Goal: Contribute content

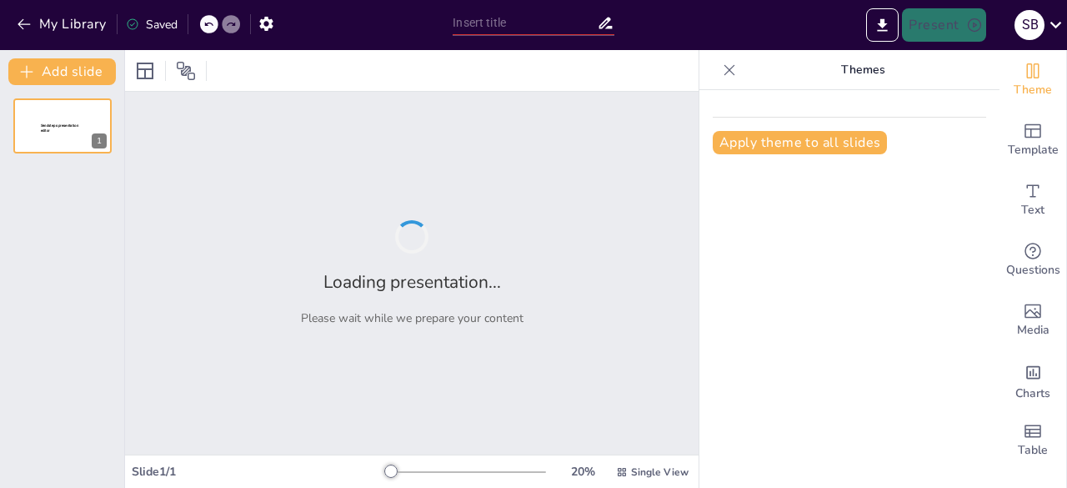
type input "Inteligencia Artificial en la Gestión de Proyectos: Etapas del Ciclo de Vida"
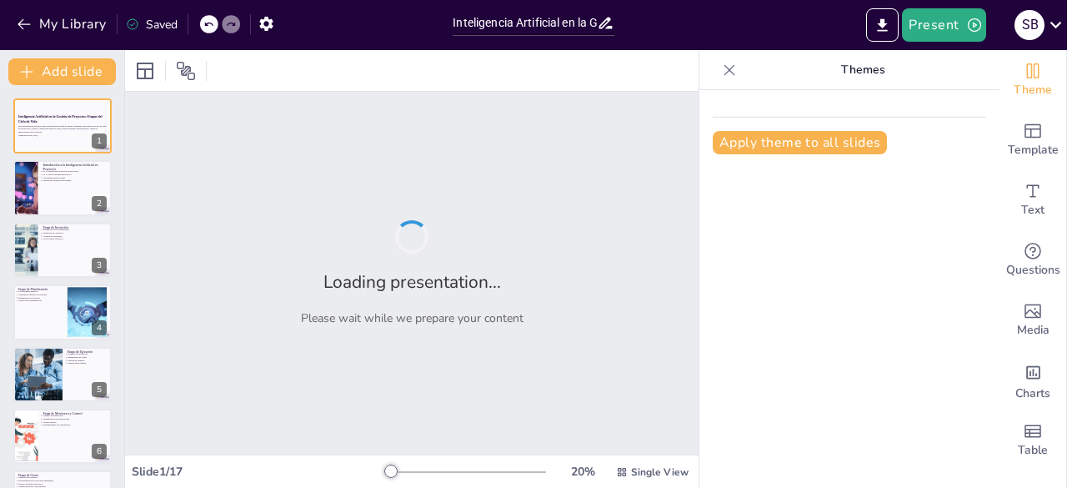
checkbox input "true"
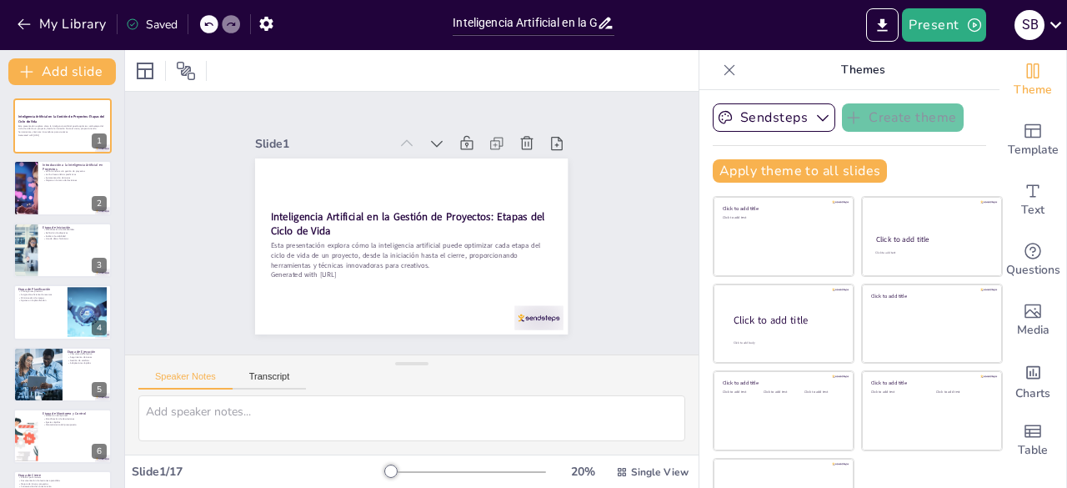
checkbox input "true"
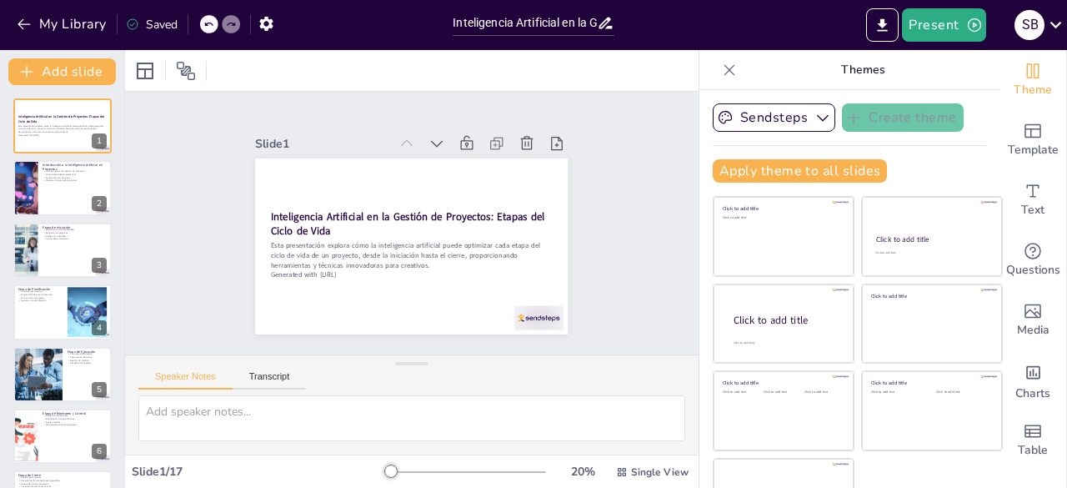
checkbox input "true"
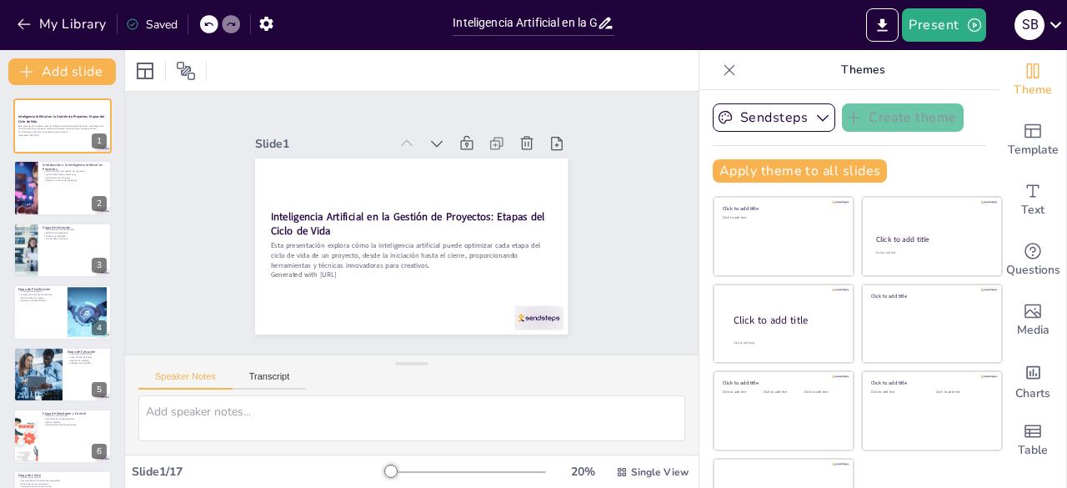
checkbox input "true"
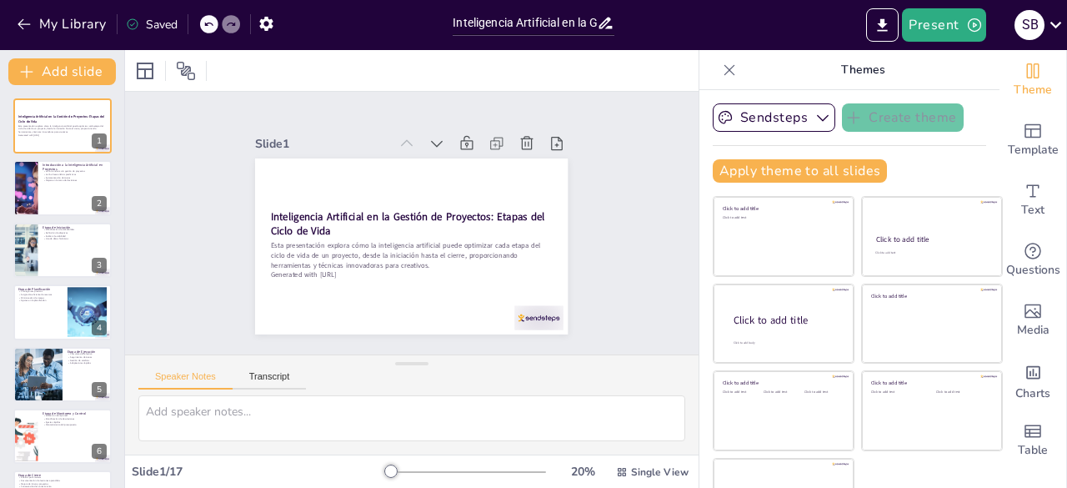
checkbox input "true"
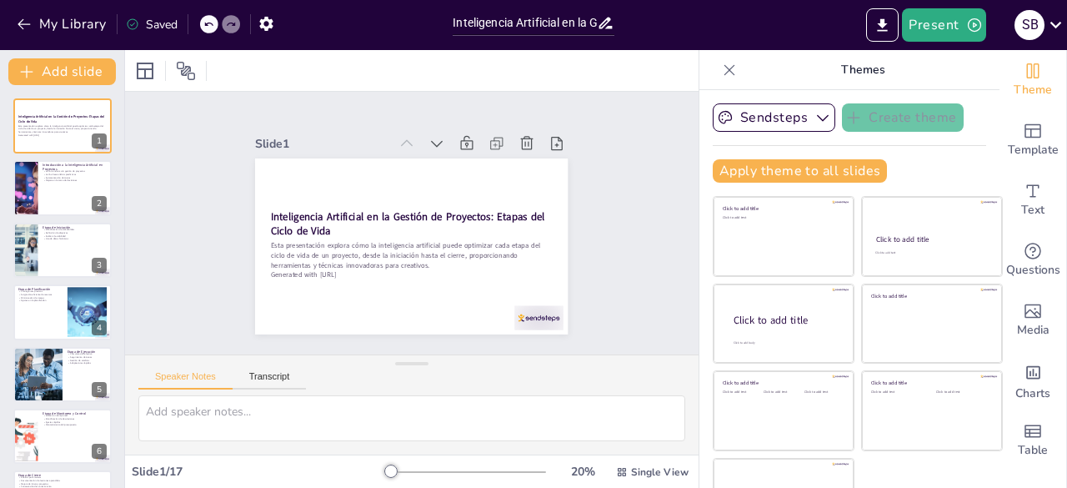
checkbox input "true"
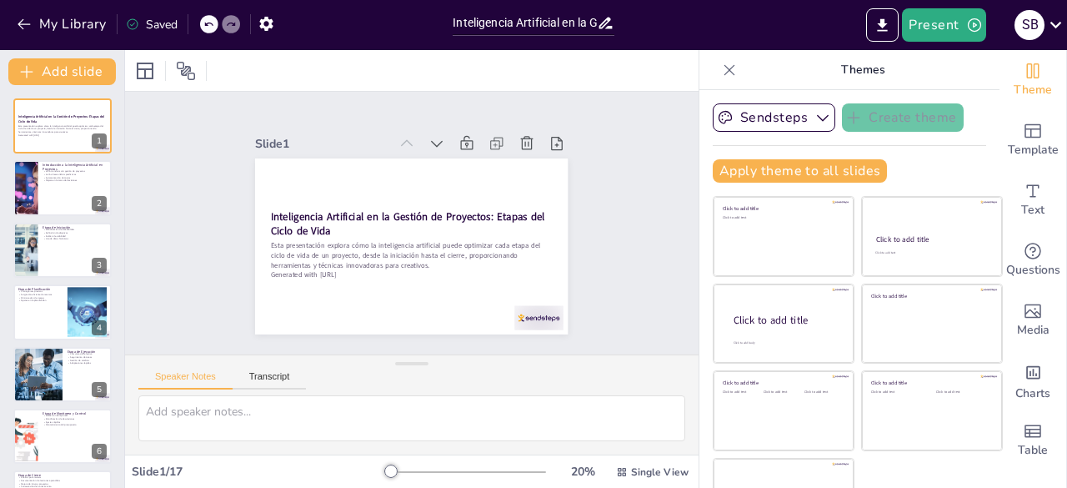
checkbox input "true"
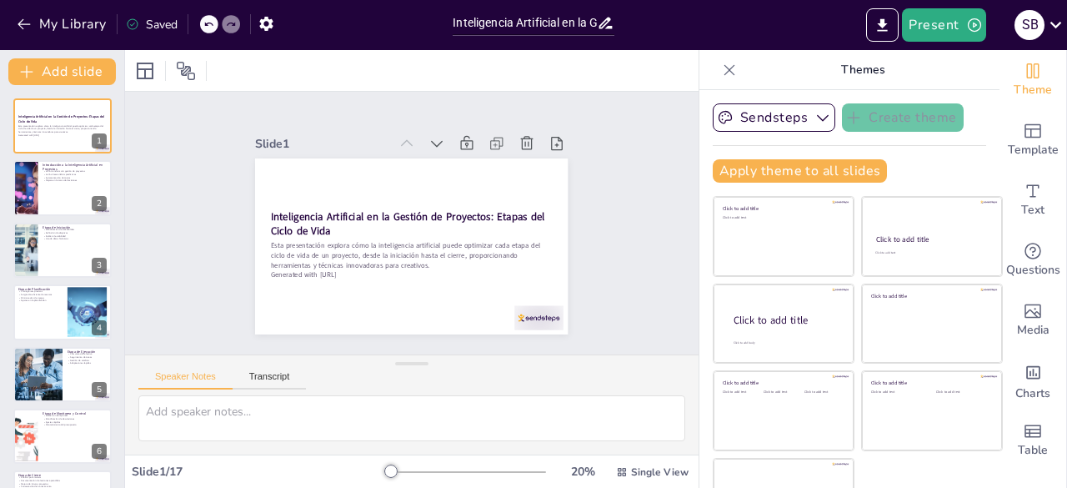
checkbox input "true"
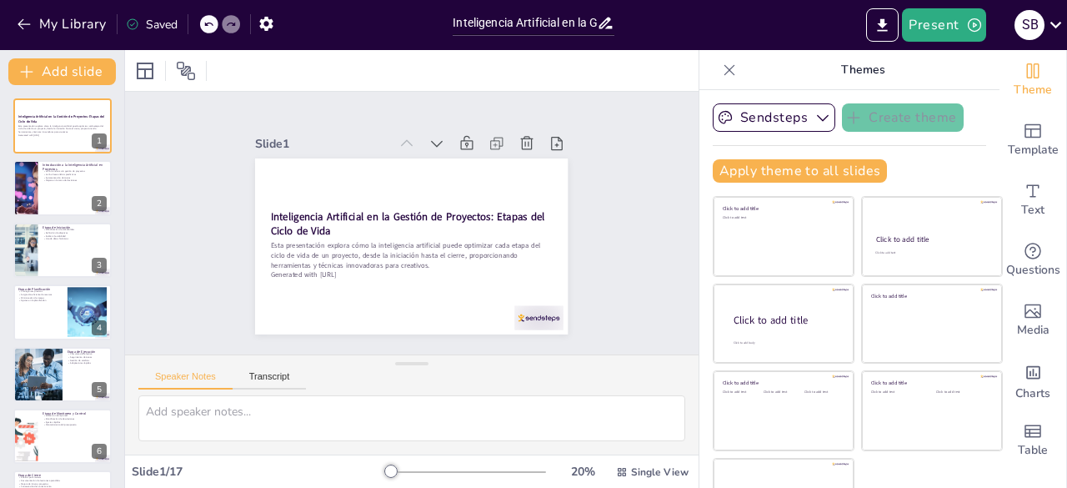
checkbox input "true"
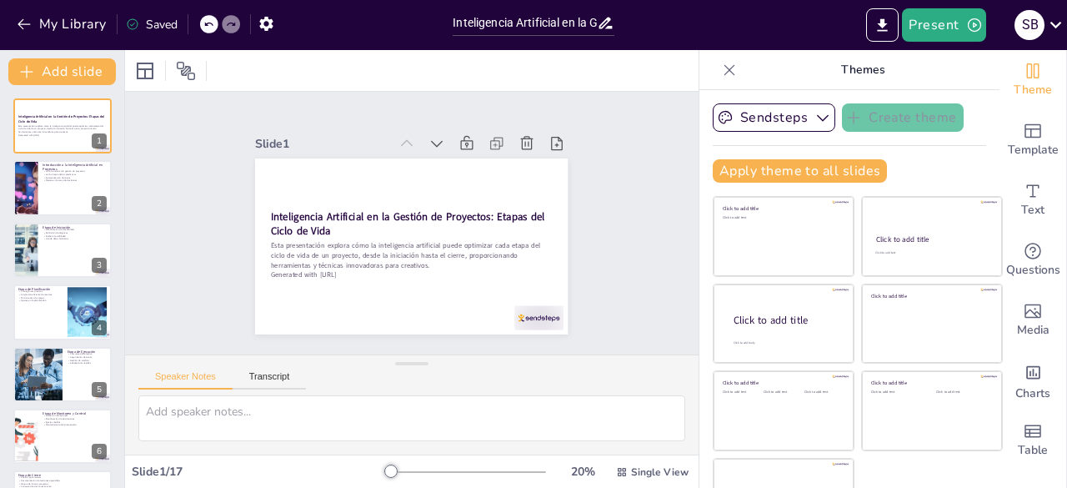
checkbox input "true"
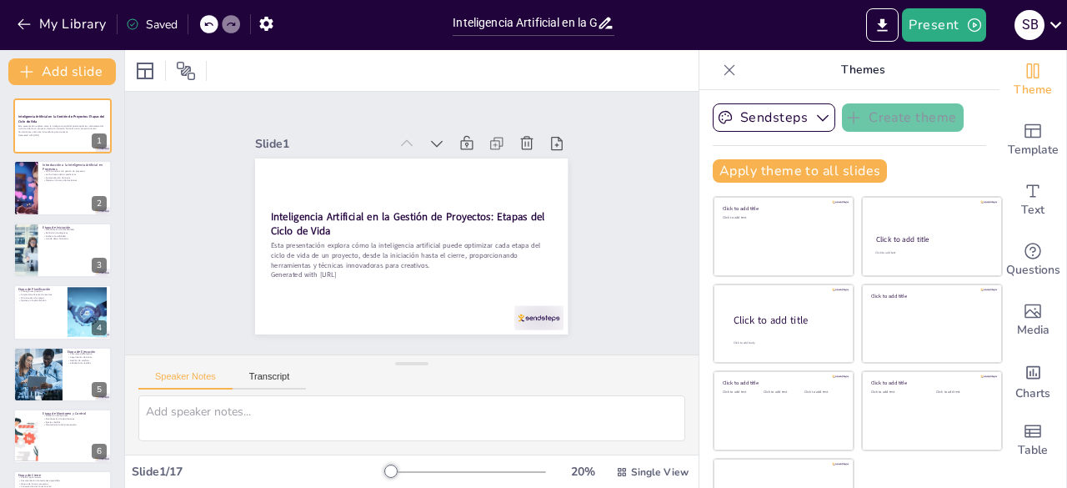
checkbox input "true"
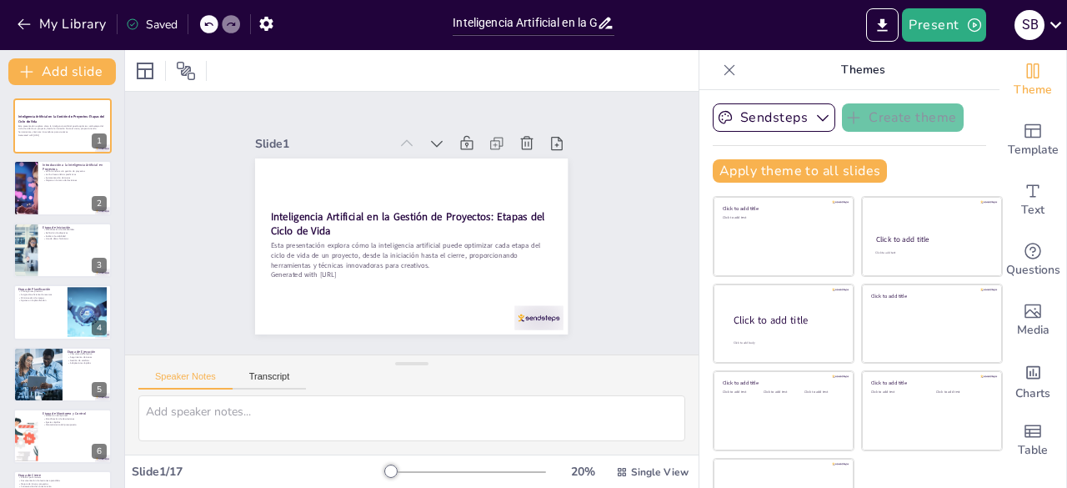
checkbox input "true"
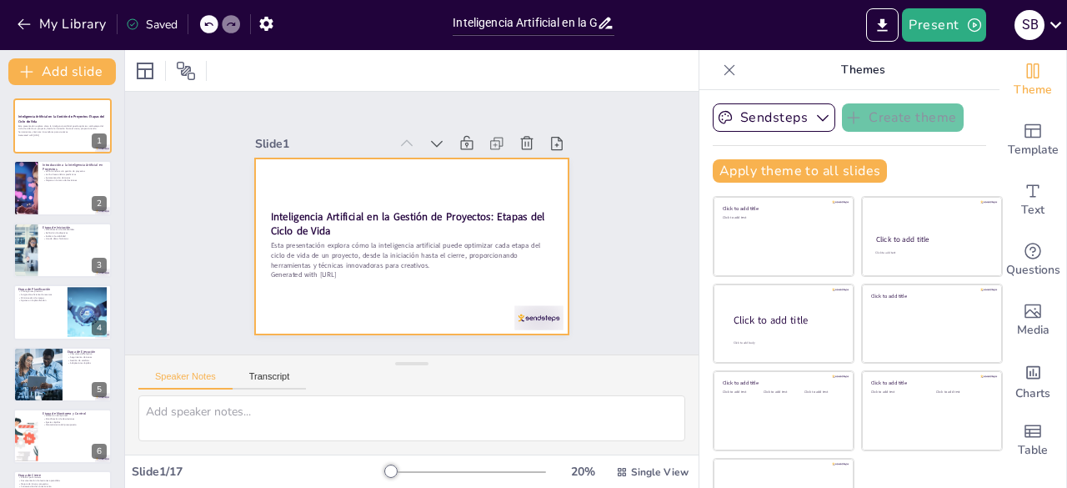
checkbox input "true"
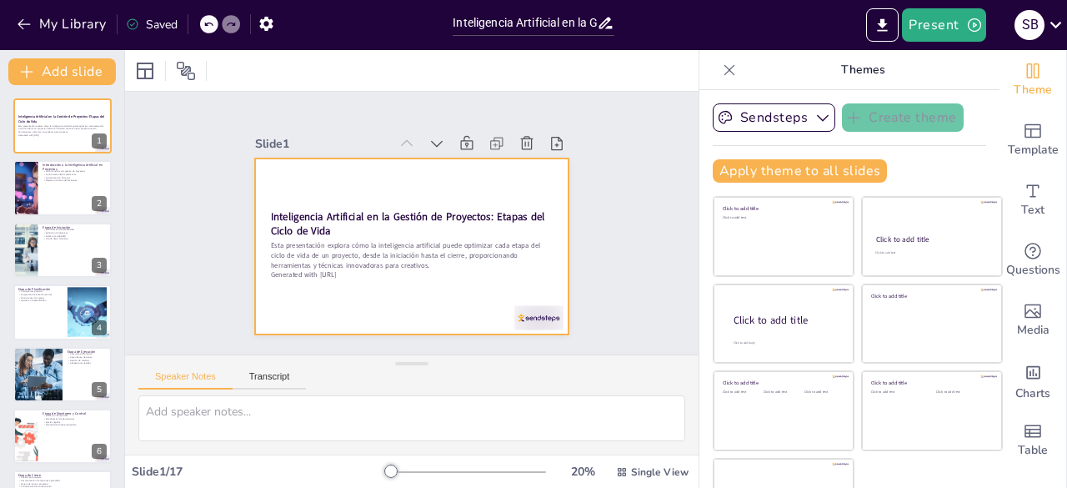
checkbox input "true"
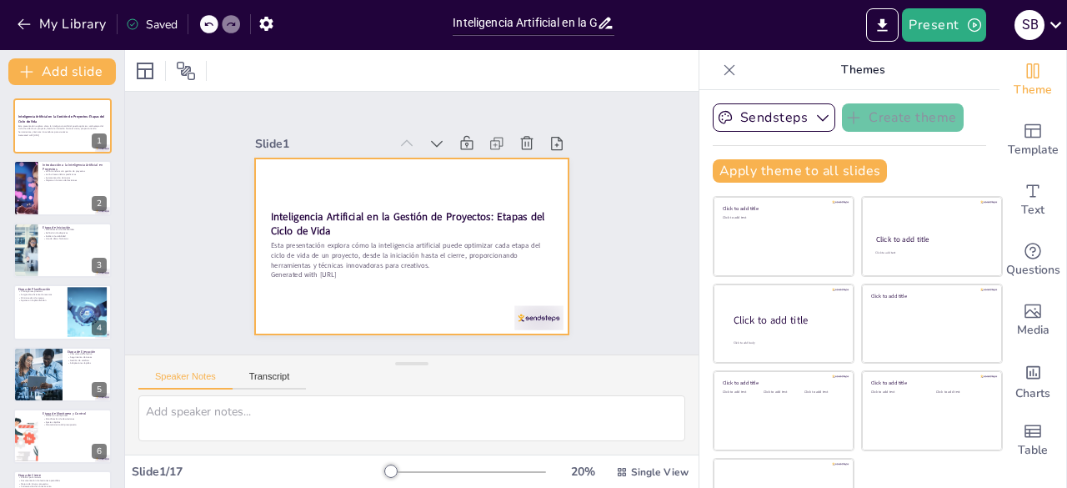
checkbox input "true"
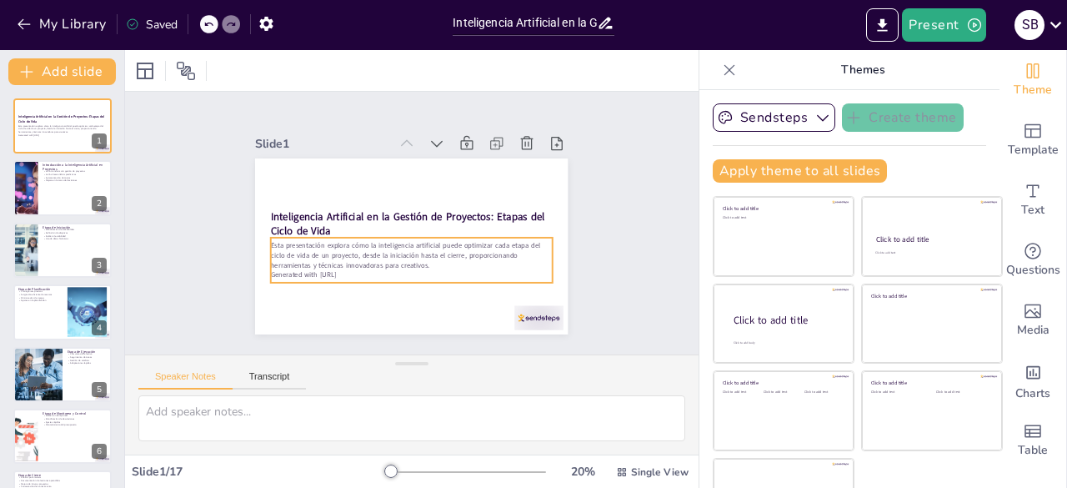
checkbox input "true"
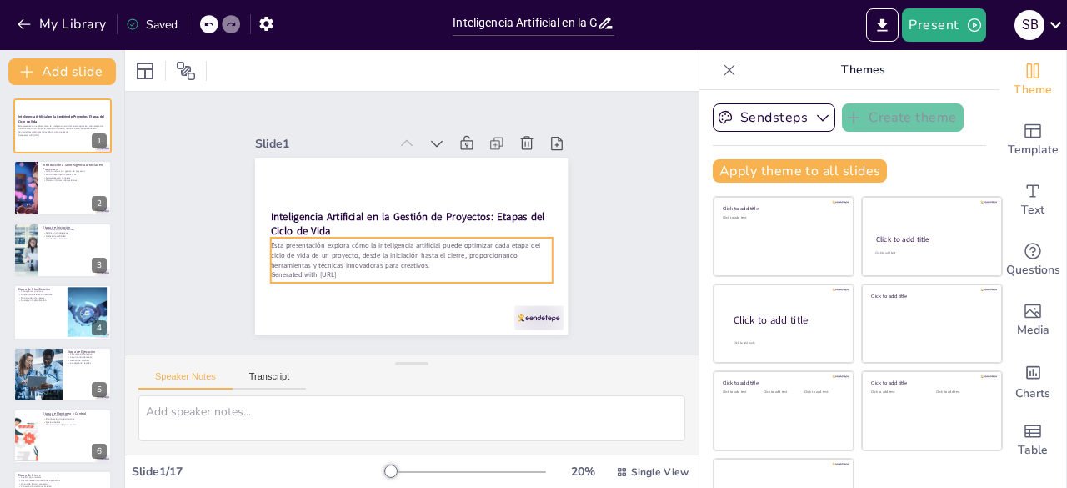
checkbox input "true"
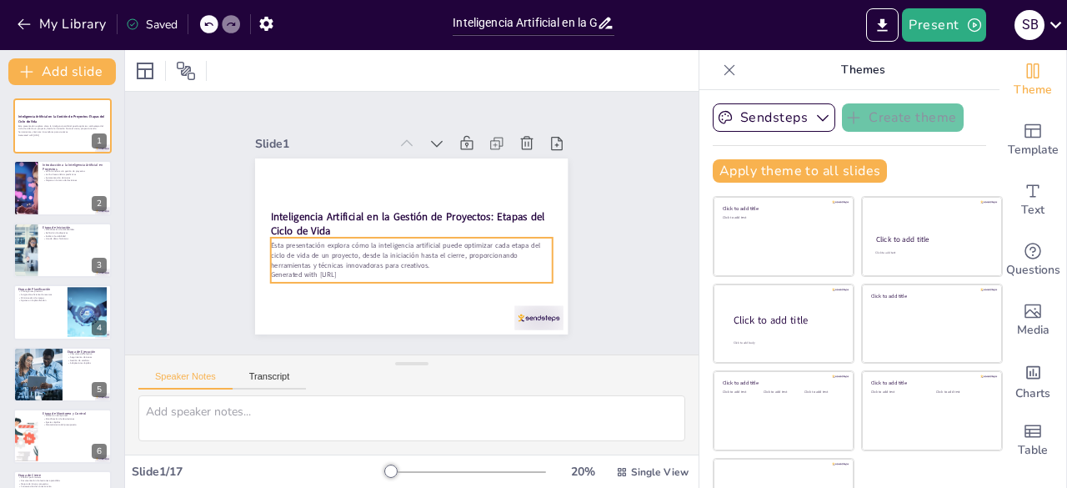
checkbox input "true"
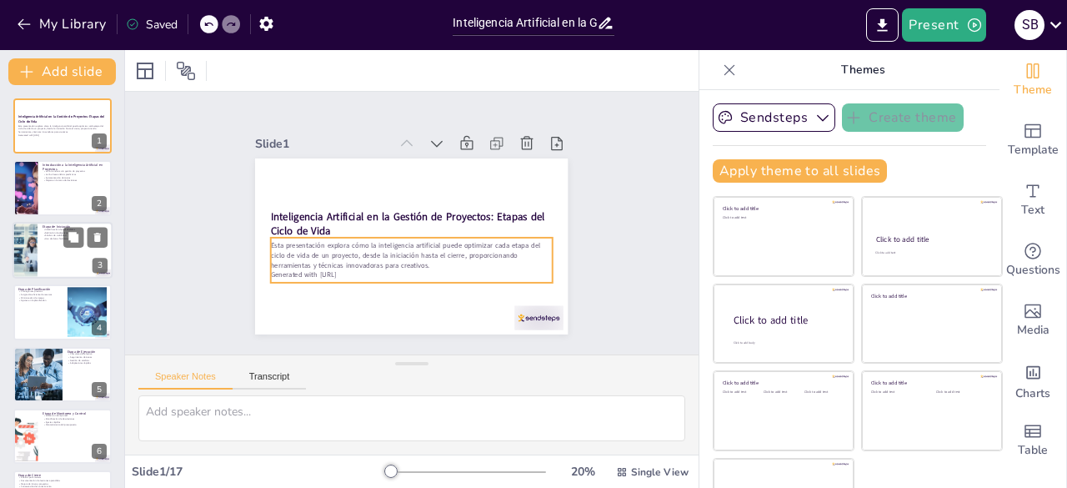
checkbox input "true"
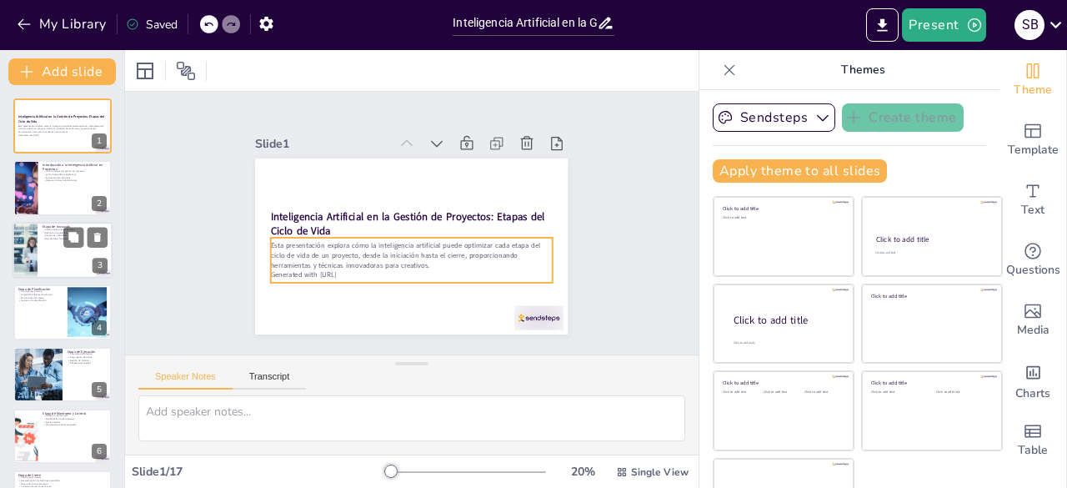
checkbox input "true"
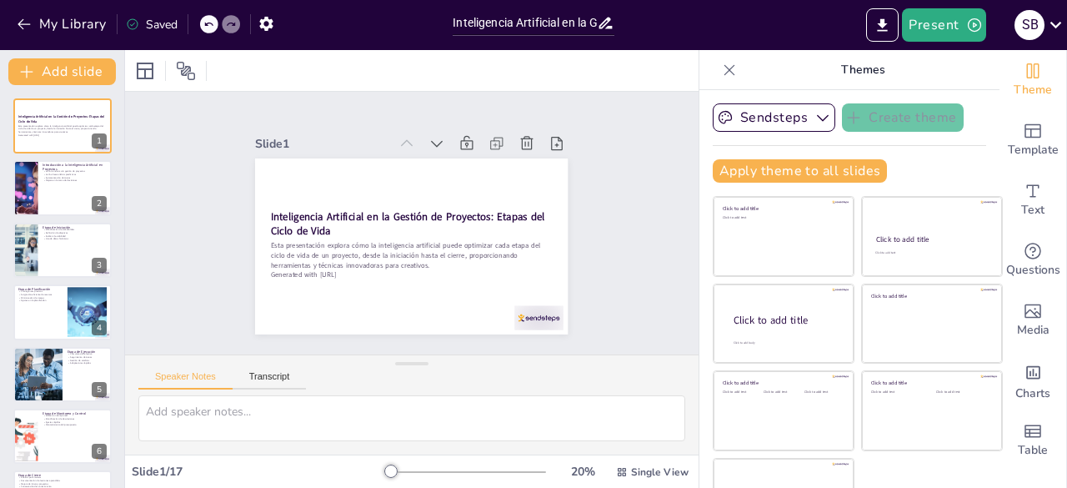
checkbox input "true"
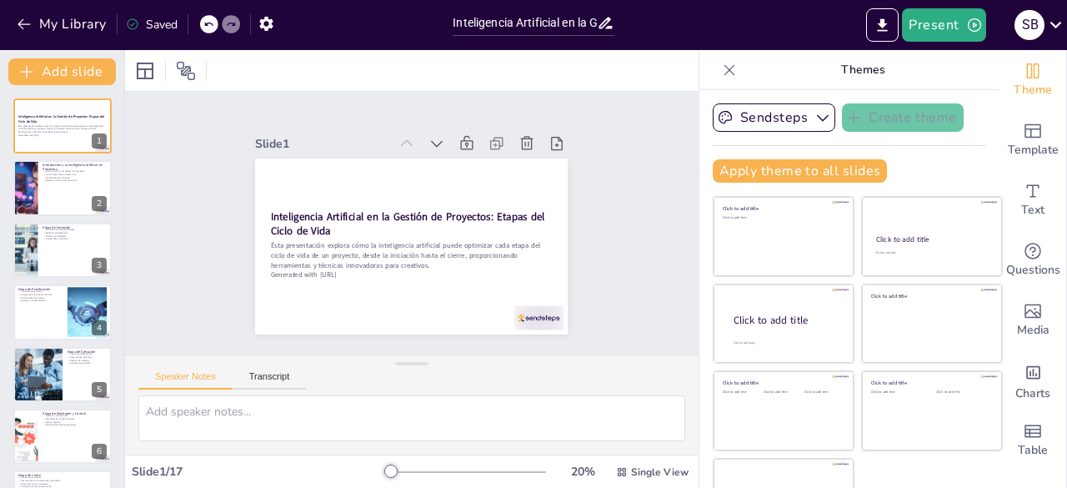
checkbox input "true"
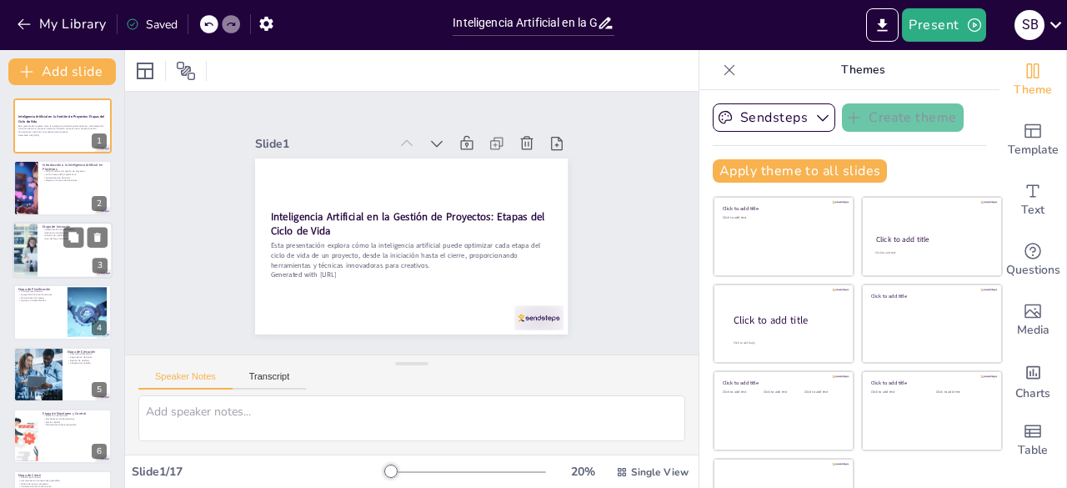
checkbox input "true"
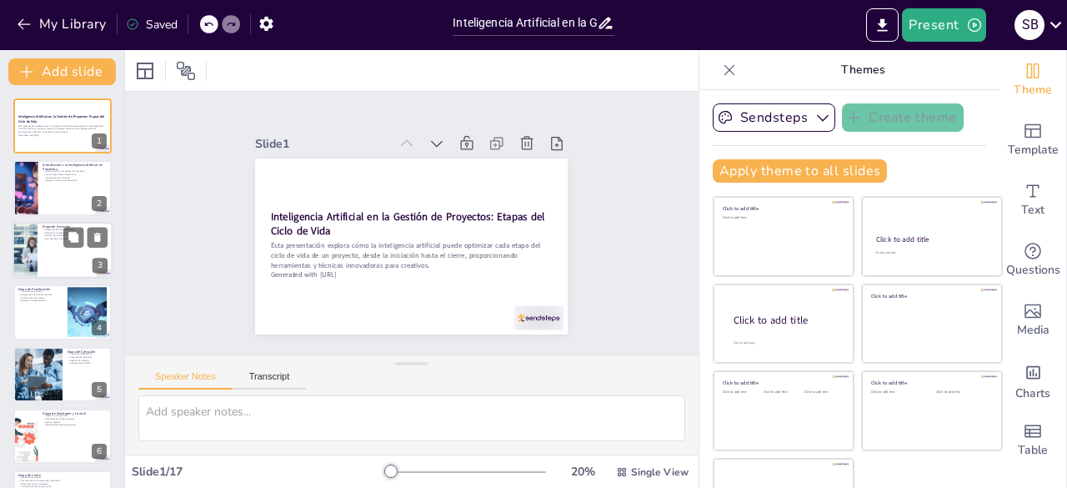
click at [52, 253] on div at bounding box center [63, 250] width 100 height 57
type textarea "La identificación de stakeholders es fundamental en la etapa de iniciación, ya …"
checkbox input "true"
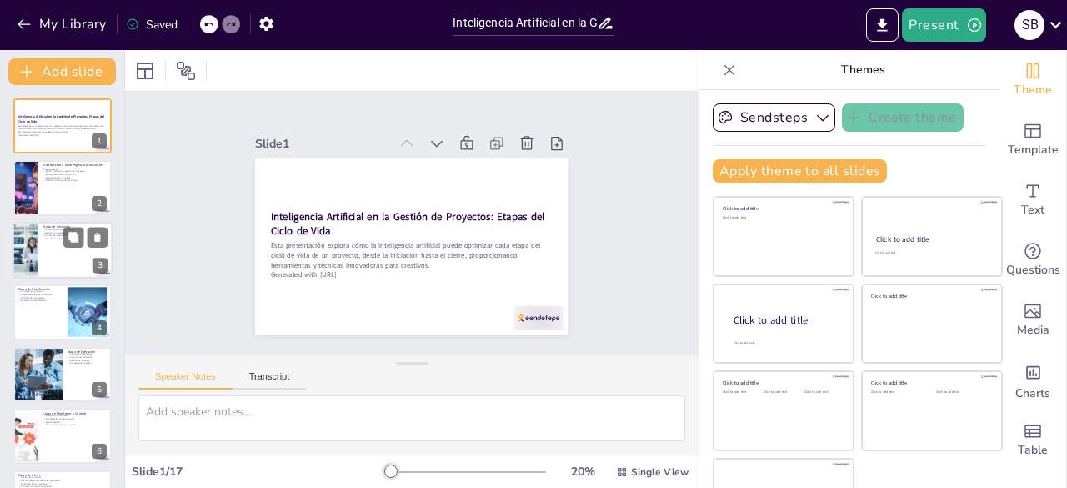
checkbox input "true"
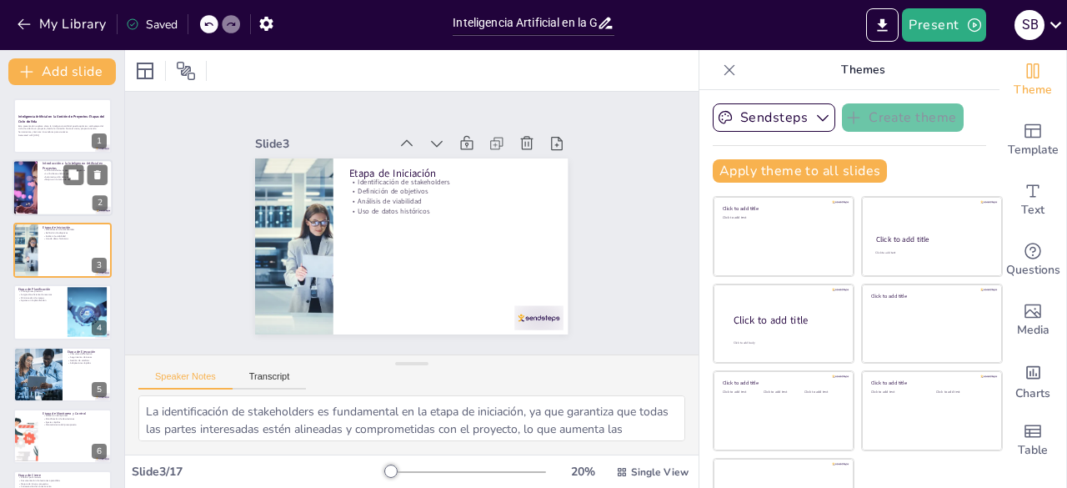
checkbox input "true"
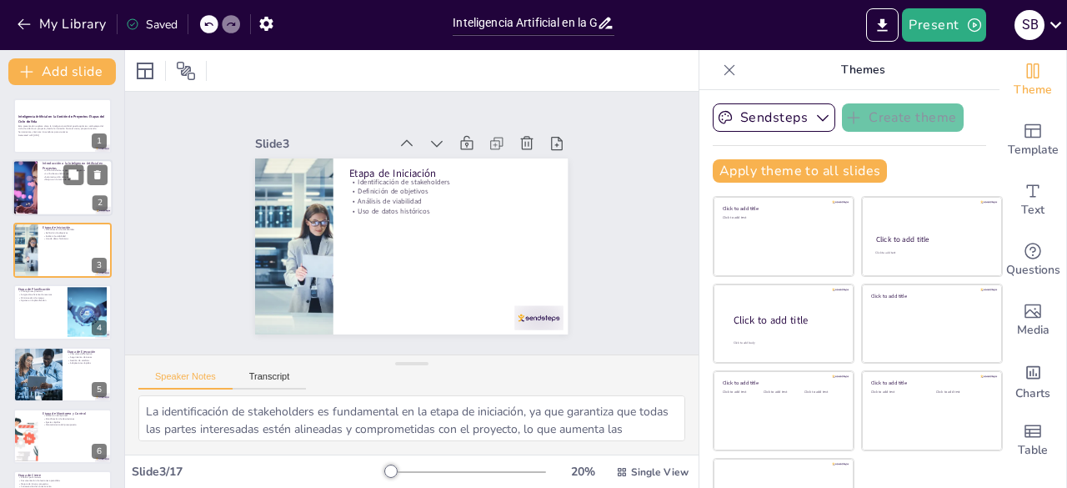
checkbox input "true"
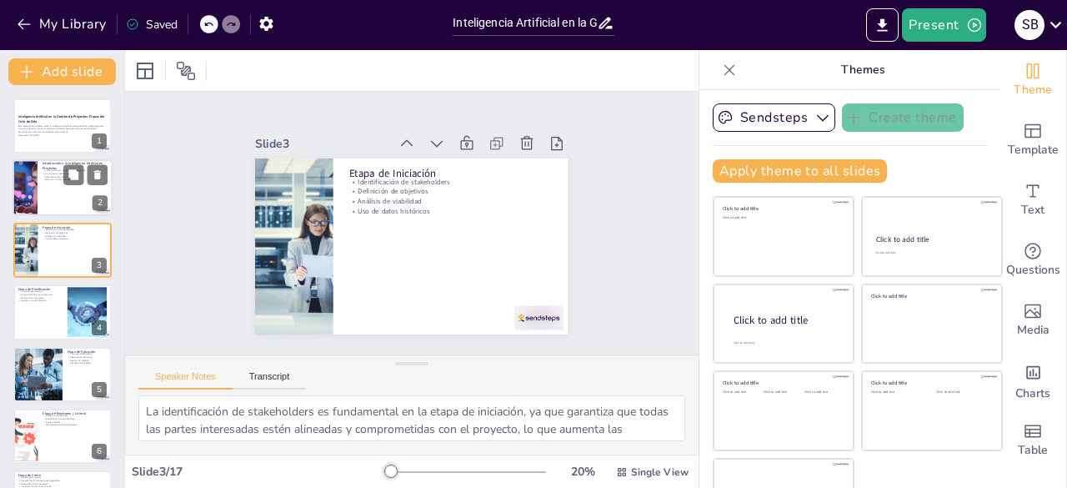
checkbox input "true"
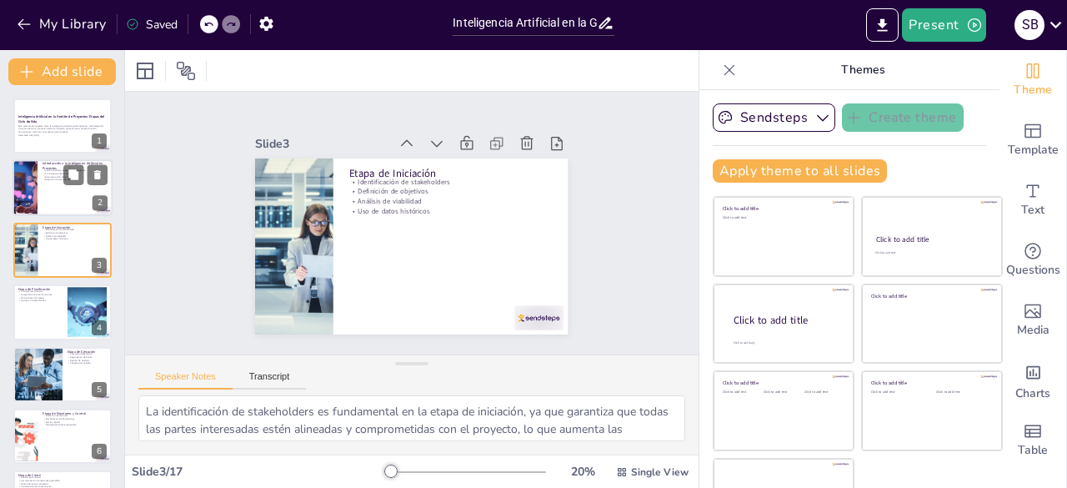
click at [60, 195] on div at bounding box center [63, 188] width 100 height 57
type textarea "La inteligencia artificial está revolucionando la forma en que se gestionan los…"
checkbox input "true"
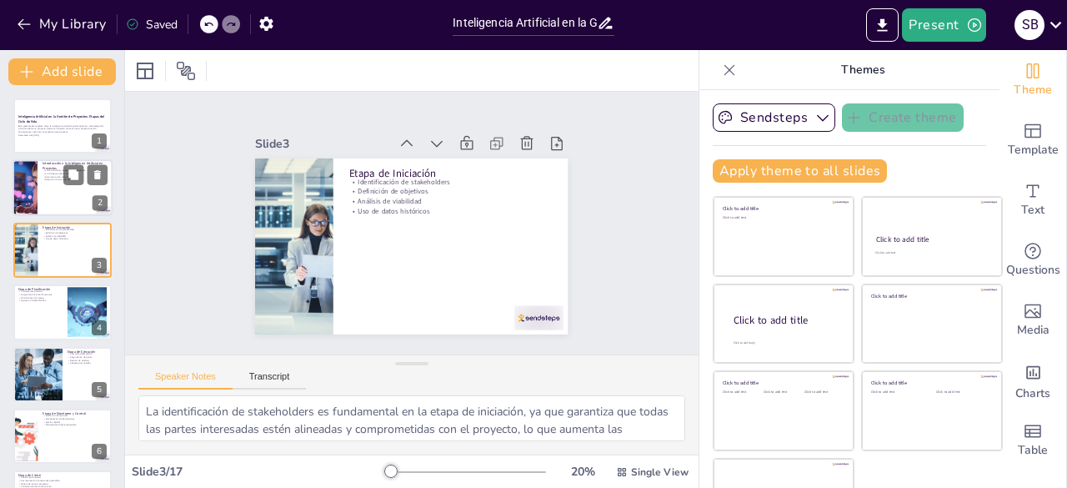
checkbox input "true"
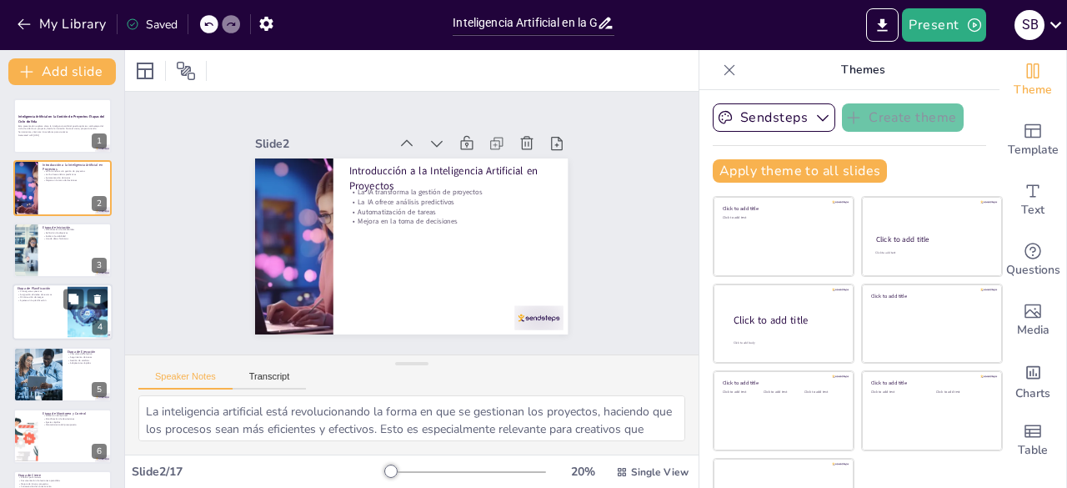
checkbox input "true"
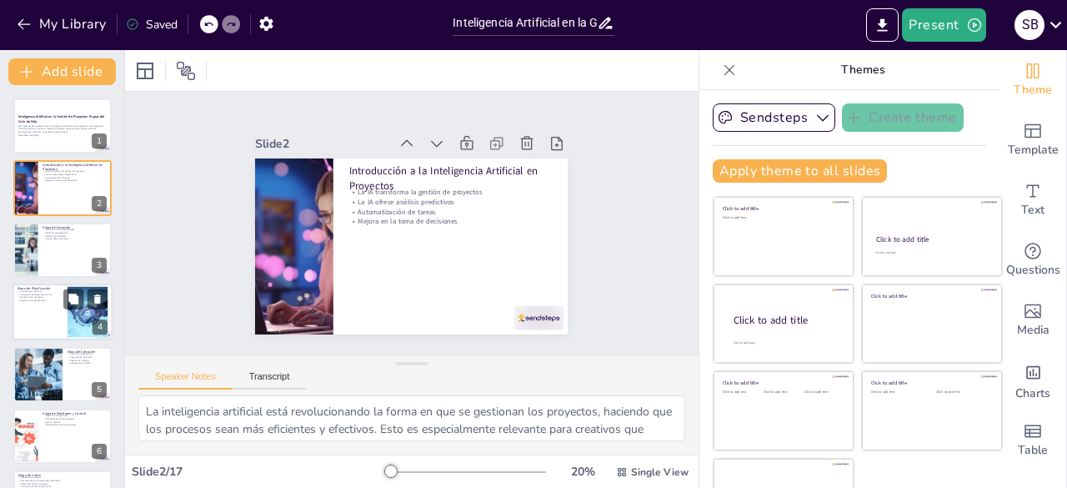
checkbox input "true"
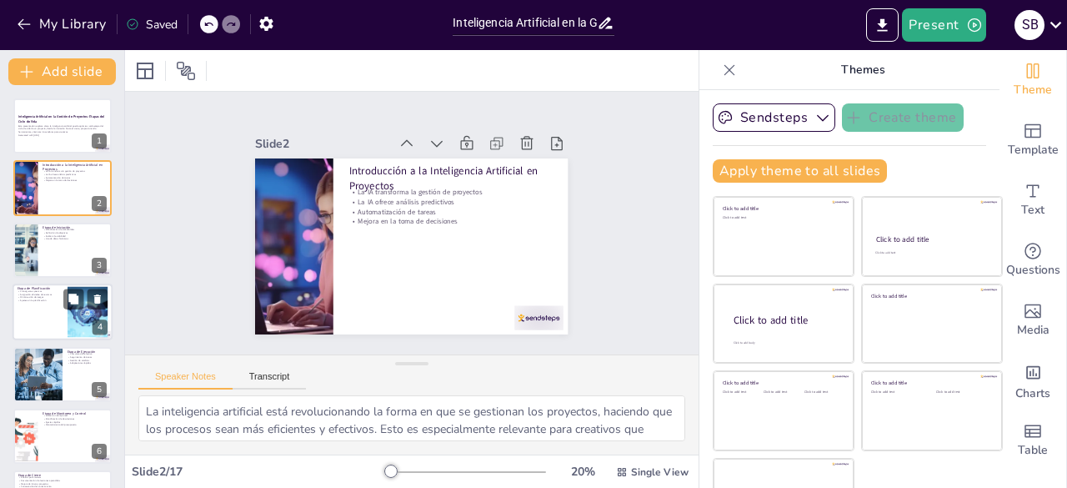
checkbox input "true"
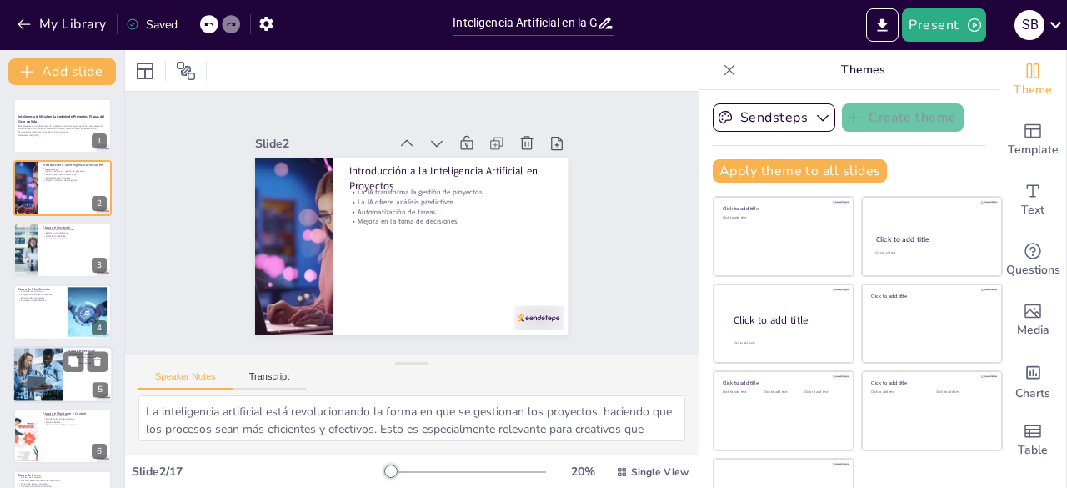
checkbox input "true"
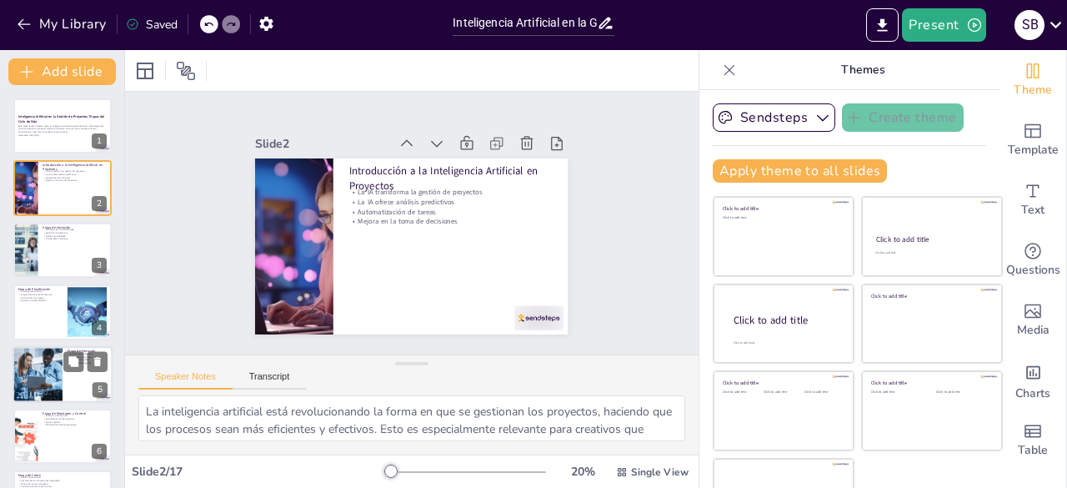
checkbox input "true"
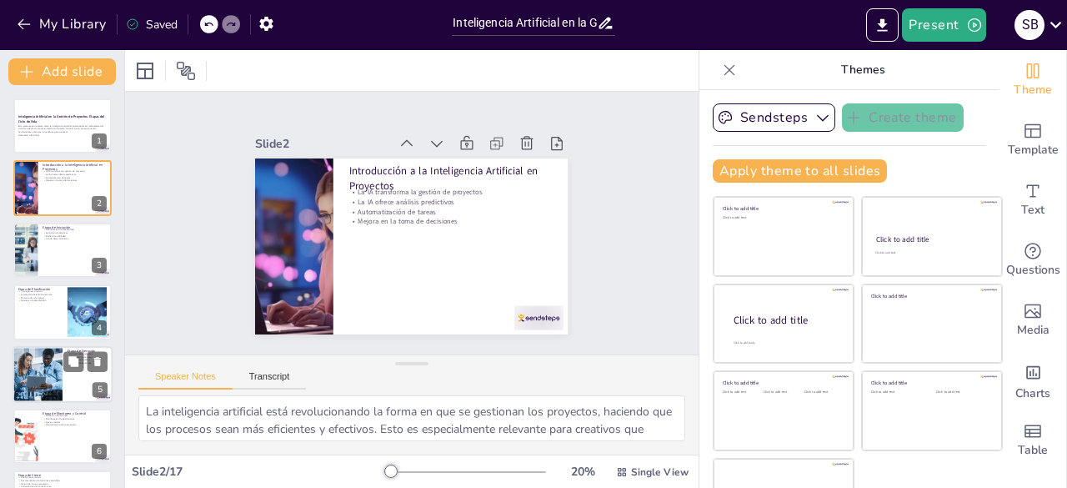
checkbox input "true"
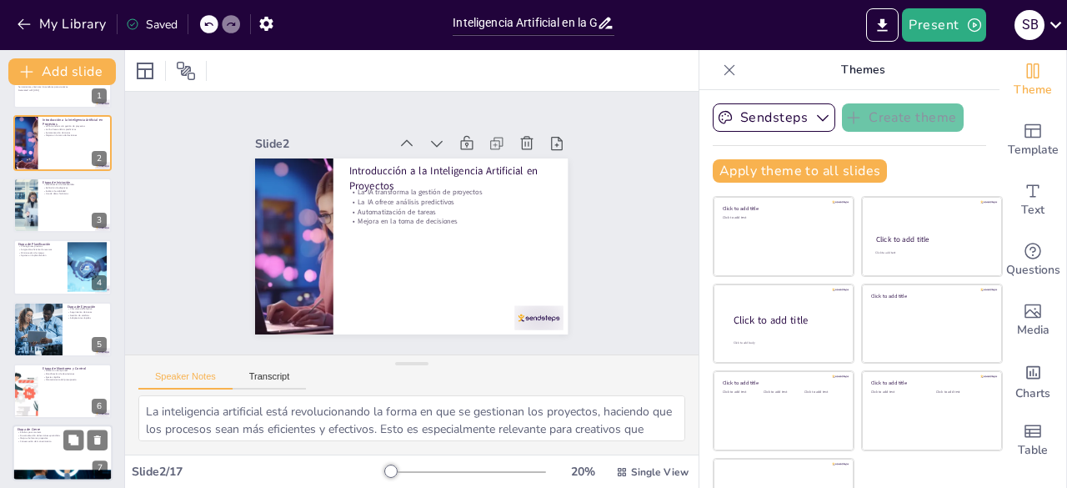
checkbox input "true"
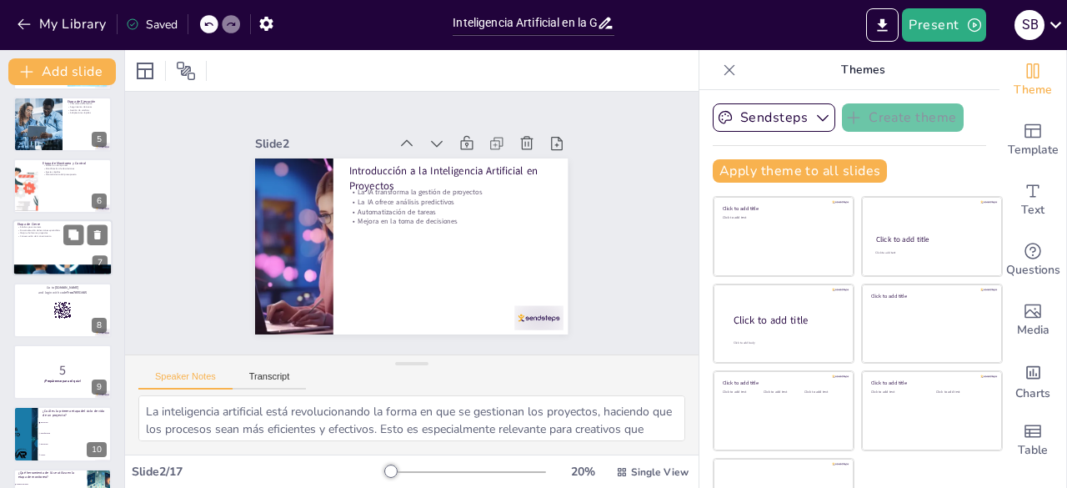
checkbox input "true"
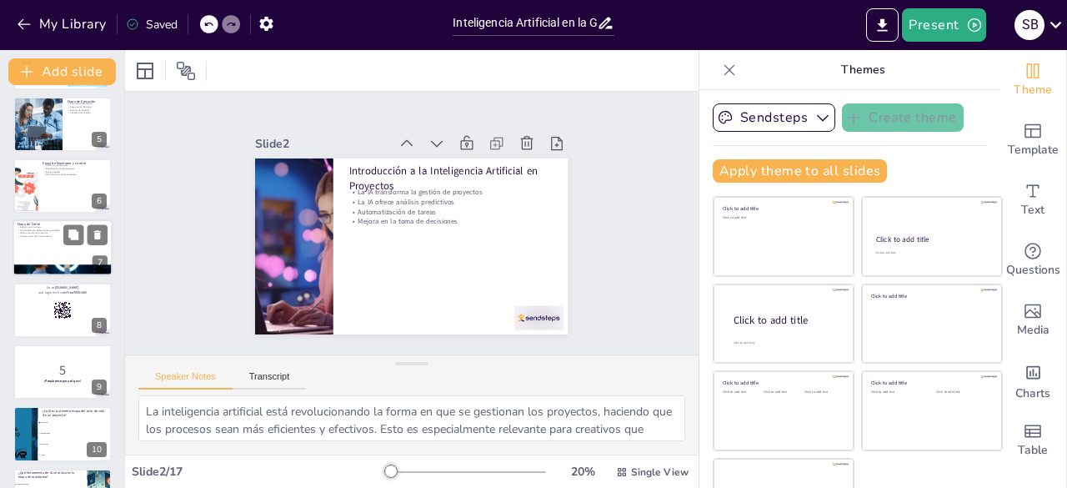
checkbox input "true"
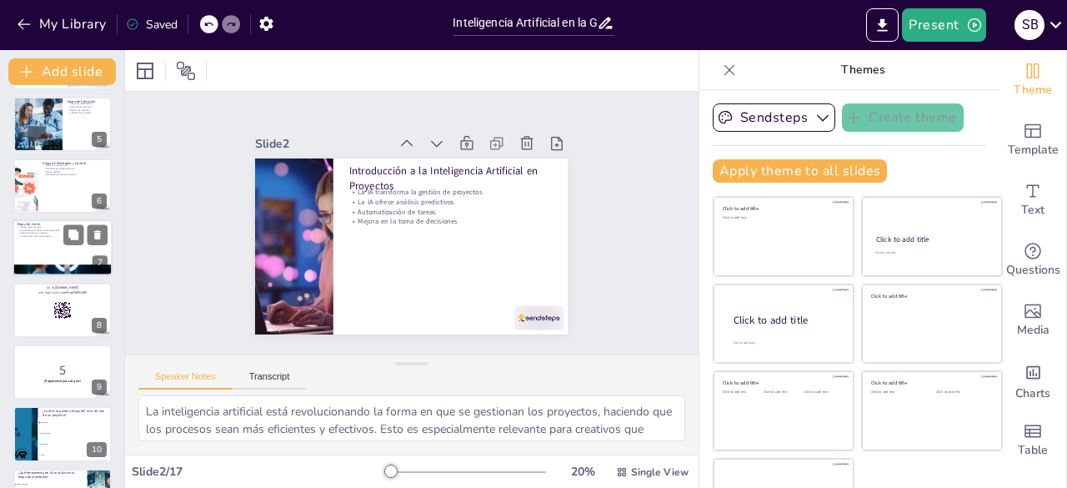
checkbox input "true"
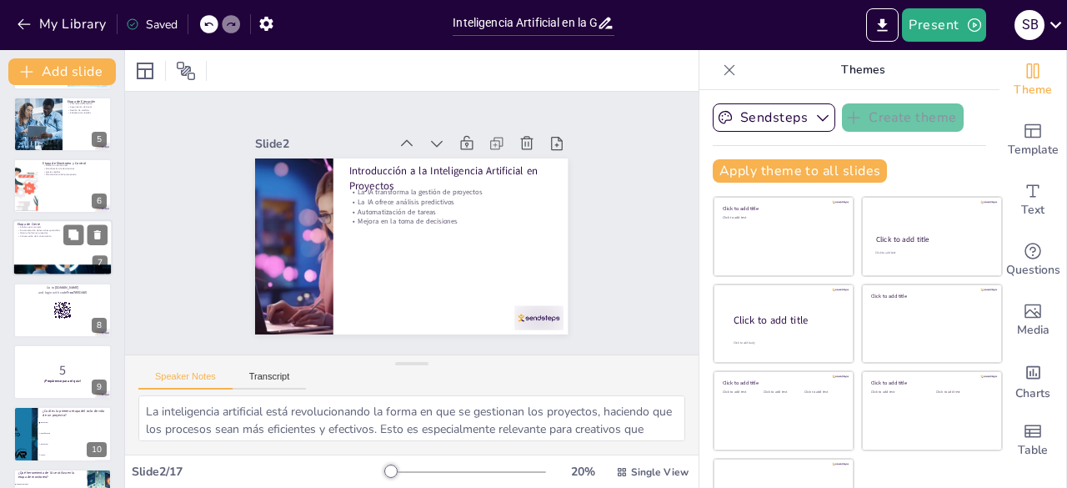
scroll to position [417, 0]
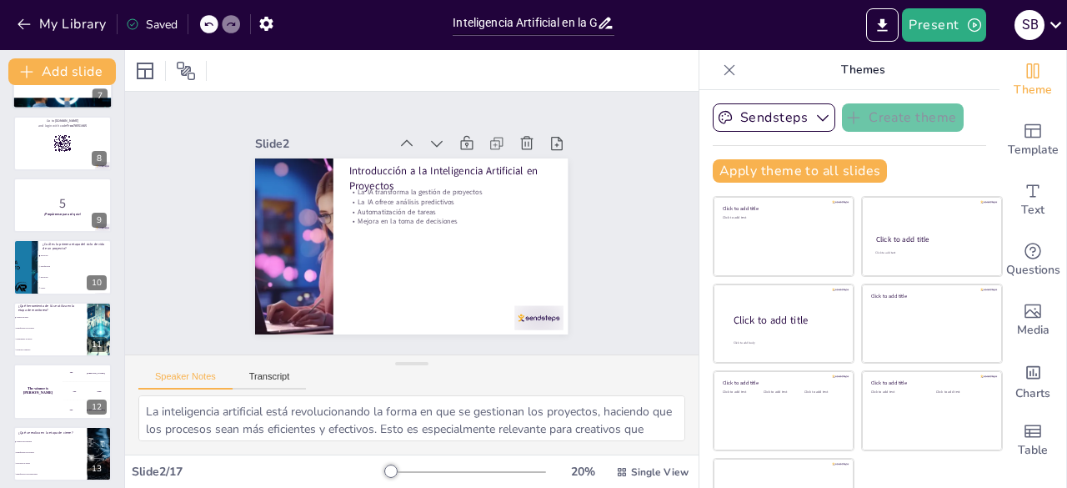
checkbox input "true"
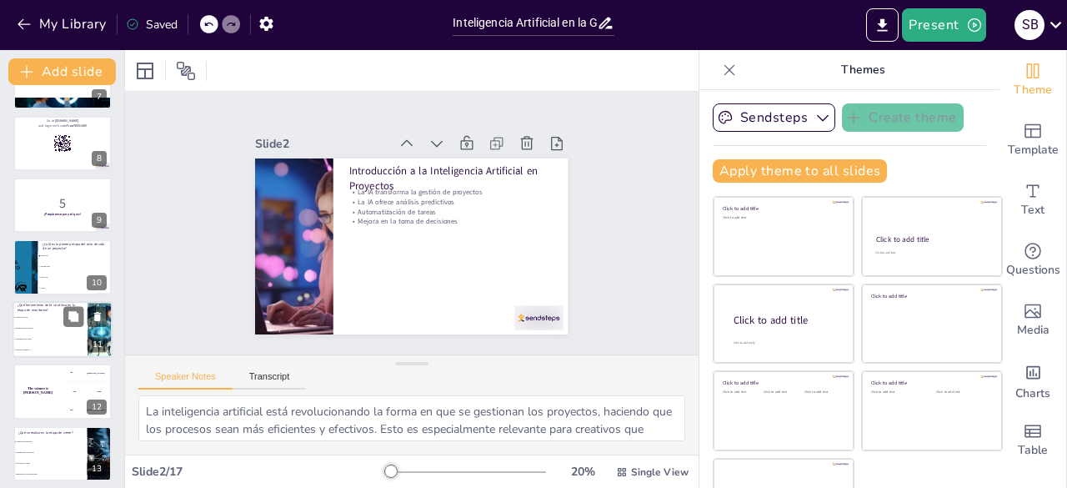
checkbox input "true"
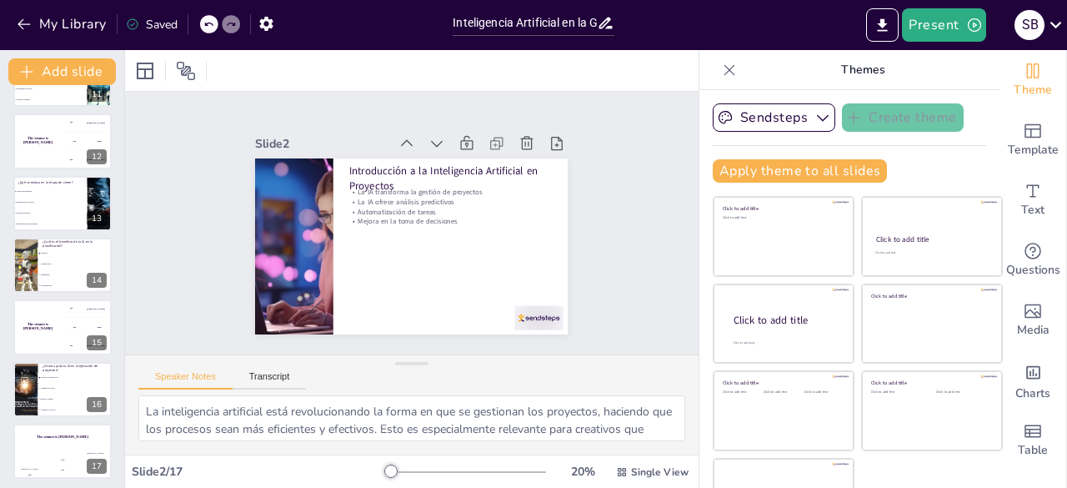
scroll to position [671, 0]
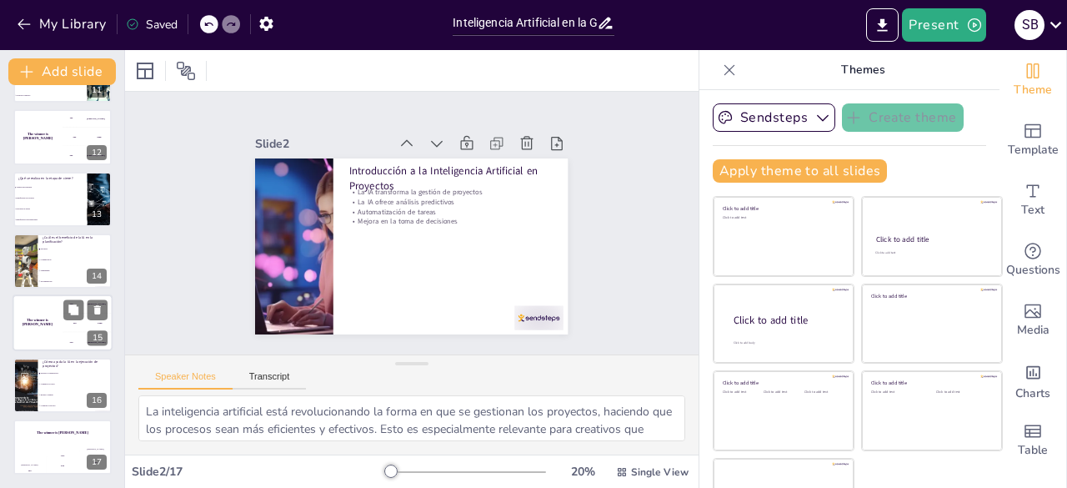
click at [57, 320] on div "The winner is [PERSON_NAME]" at bounding box center [38, 323] width 50 height 57
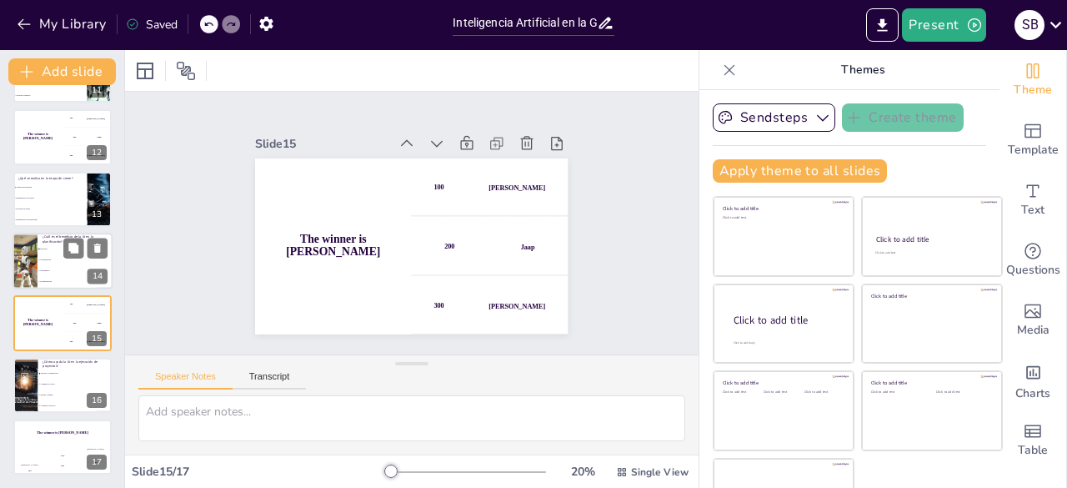
scroll to position [47, 0]
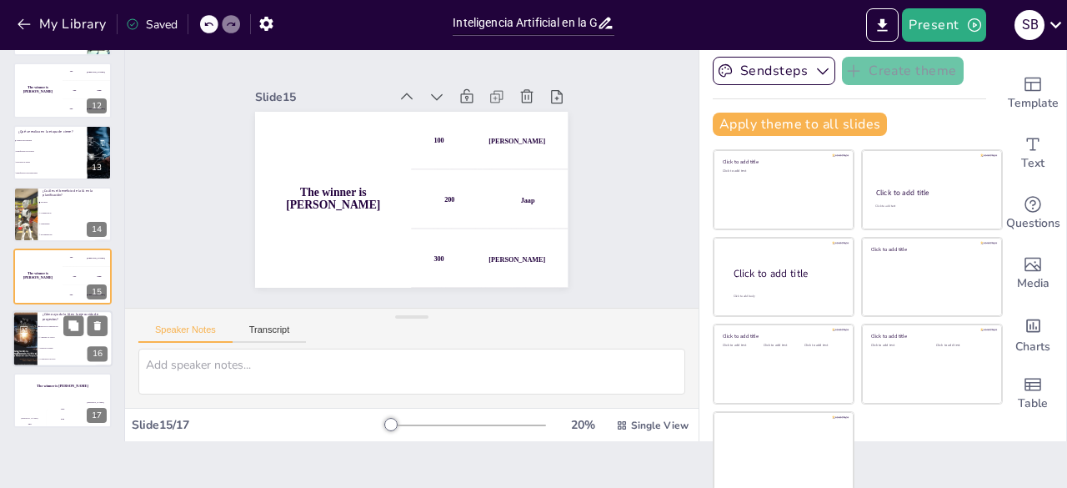
click at [42, 332] on li "Aumenta los costos" at bounding box center [75, 337] width 75 height 11
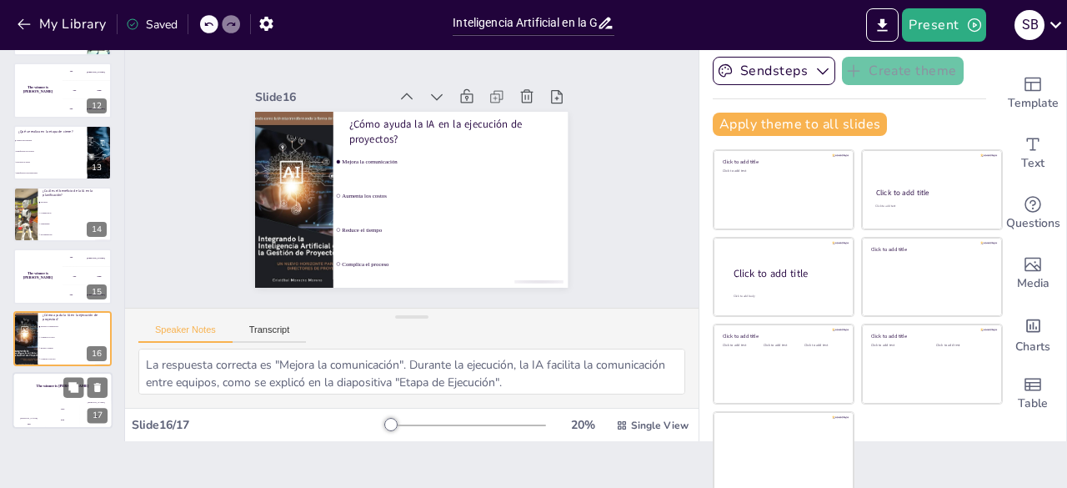
click at [60, 400] on div "Jaap 200" at bounding box center [62, 414] width 33 height 28
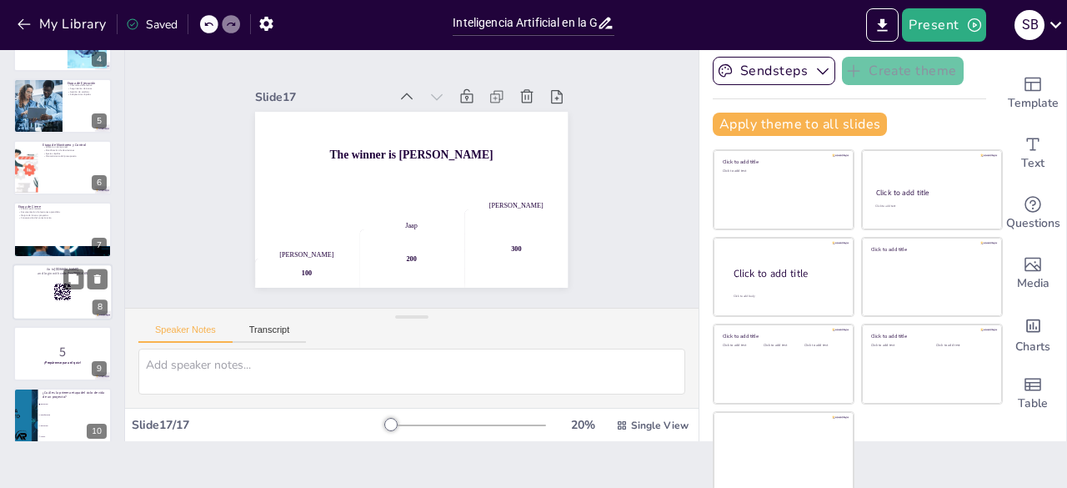
scroll to position [0, 0]
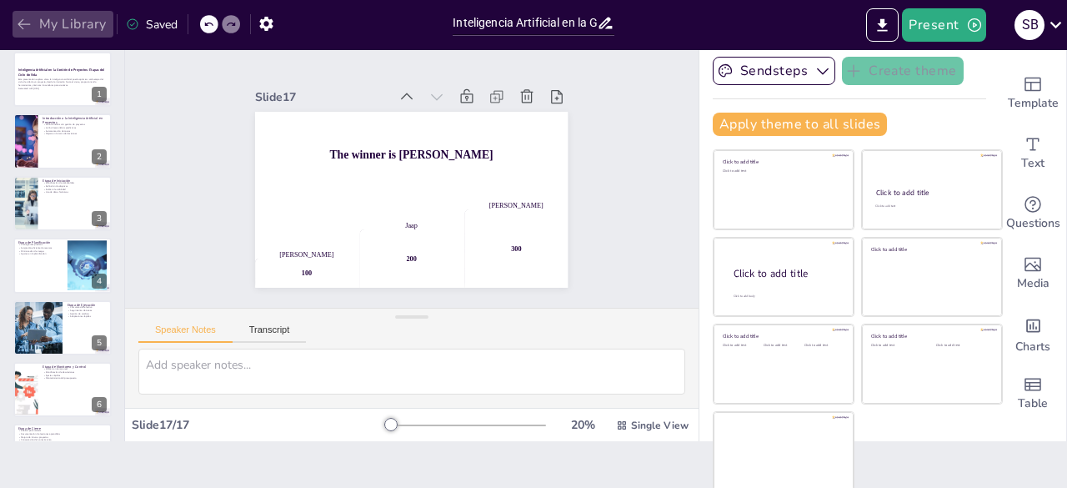
click at [23, 11] on button "My Library" at bounding box center [63, 24] width 101 height 27
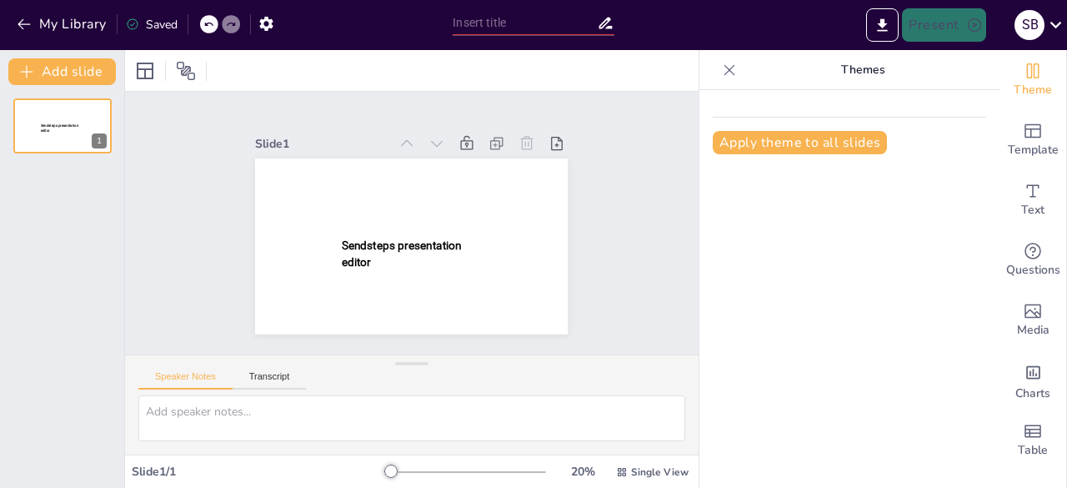
type input "New Sendsteps"
